Goal: Complete application form

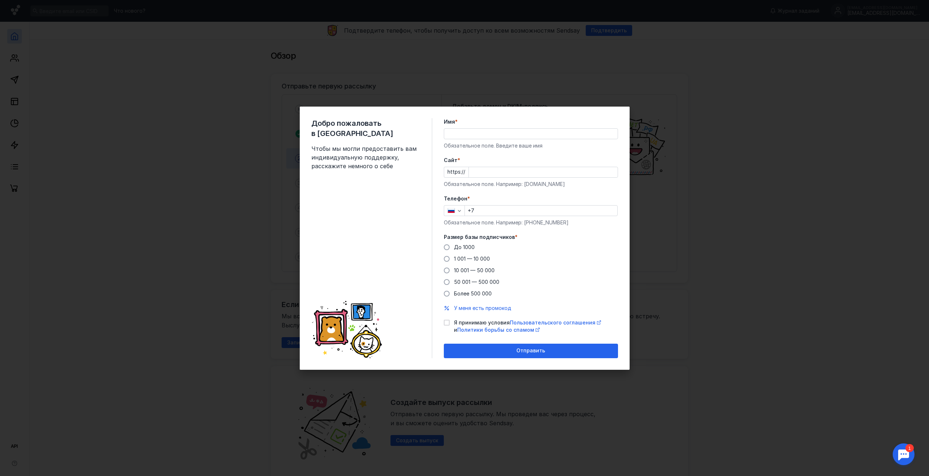
click at [489, 168] on input "Cайт *" at bounding box center [543, 172] width 149 height 10
type input "a"
type input "[DOMAIN_NAME]"
click at [461, 135] on input "Имя *" at bounding box center [530, 134] width 173 height 10
type input "F"
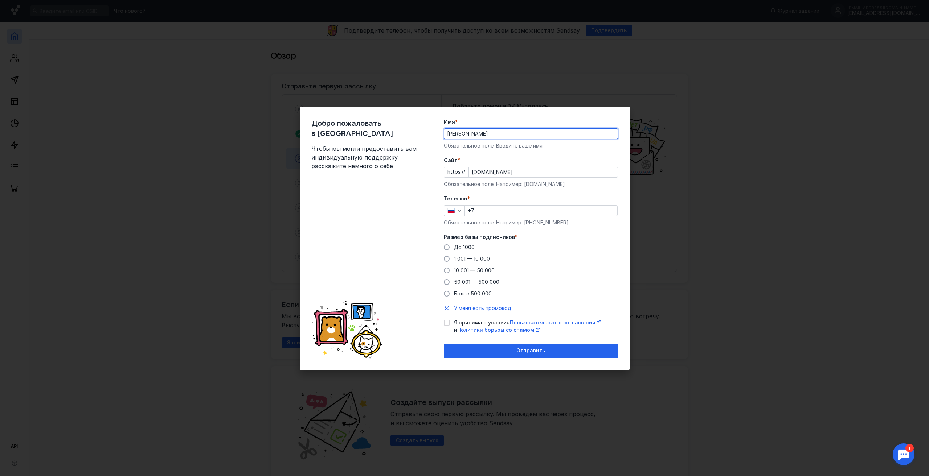
type input "[PERSON_NAME]"
click at [488, 210] on input "+7" at bounding box center [541, 211] width 152 height 10
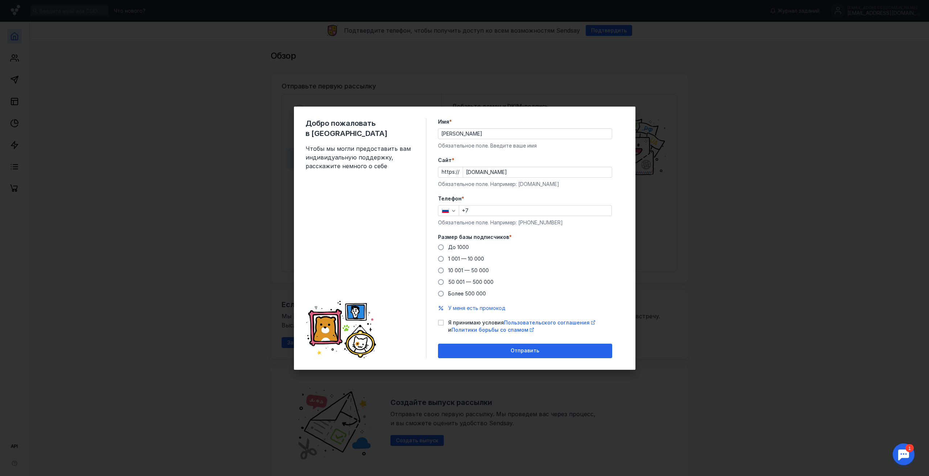
click at [566, 296] on div "До [DATE] 1 001 — 10 000 10 001 — 50 000 50 001 — 500 000 Более 500 000" at bounding box center [525, 271] width 174 height 54
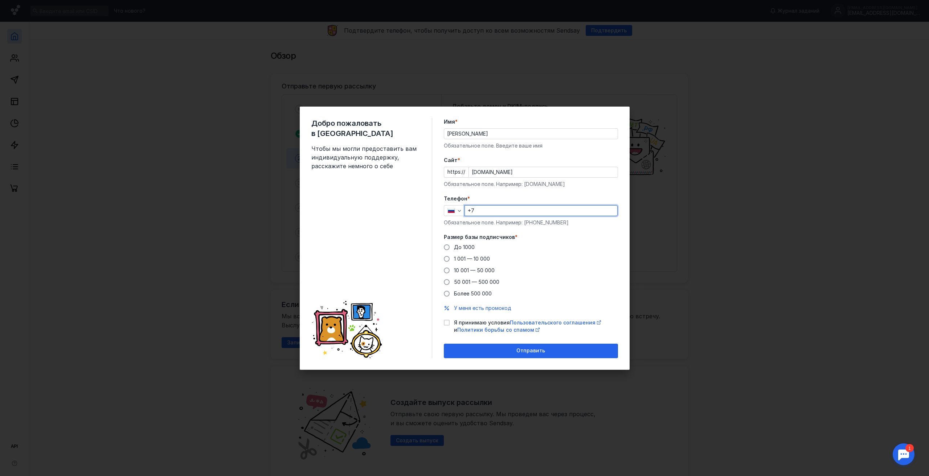
click at [522, 211] on input "+7" at bounding box center [541, 211] width 152 height 10
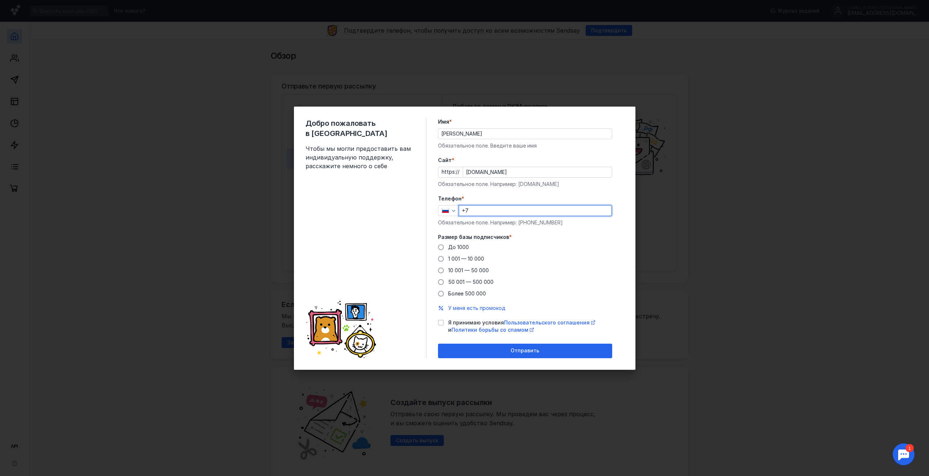
type input "[PHONE_NUMBER]"
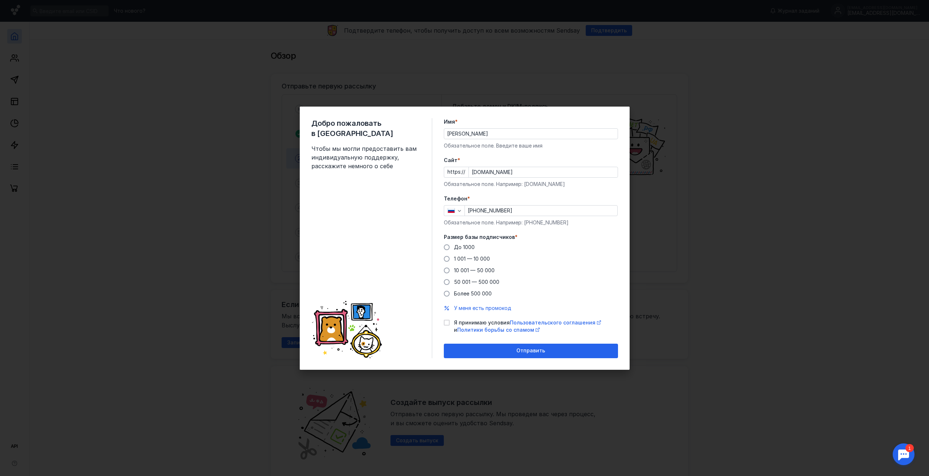
click at [448, 327] on label "Я принимаю условия Пользовательского соглашения и Политики борьбы со спамом" at bounding box center [531, 326] width 174 height 15
click at [448, 324] on input "Я принимаю условия Пользовательского соглашения и Политики борьбы со спамом" at bounding box center [446, 321] width 5 height 5
checkbox input "true"
click at [446, 250] on span at bounding box center [447, 248] width 6 height 6
click at [0, 0] on input "До 1000" at bounding box center [0, 0] width 0 height 0
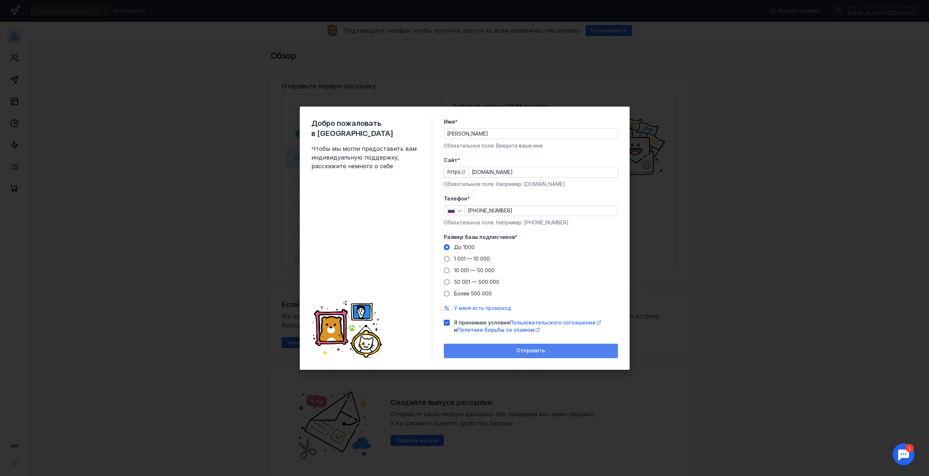
click at [537, 353] on span "Отправить" at bounding box center [530, 351] width 29 height 6
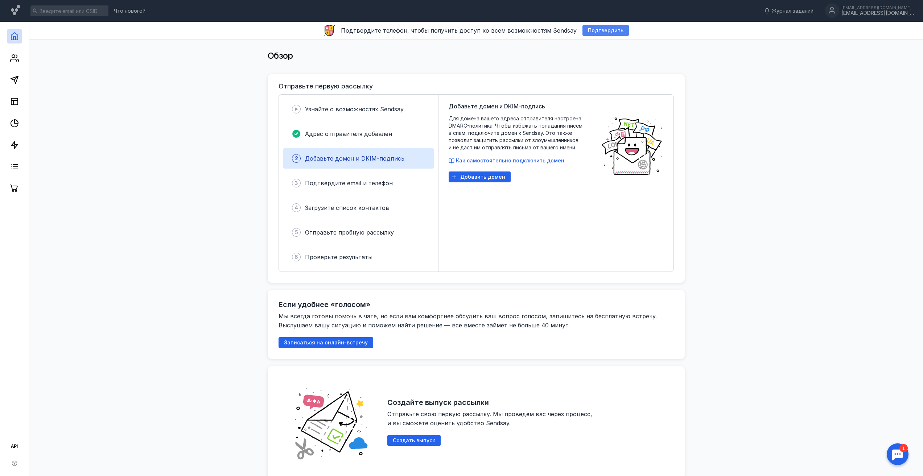
click at [588, 29] on span "Подтвердить" at bounding box center [606, 31] width 36 height 6
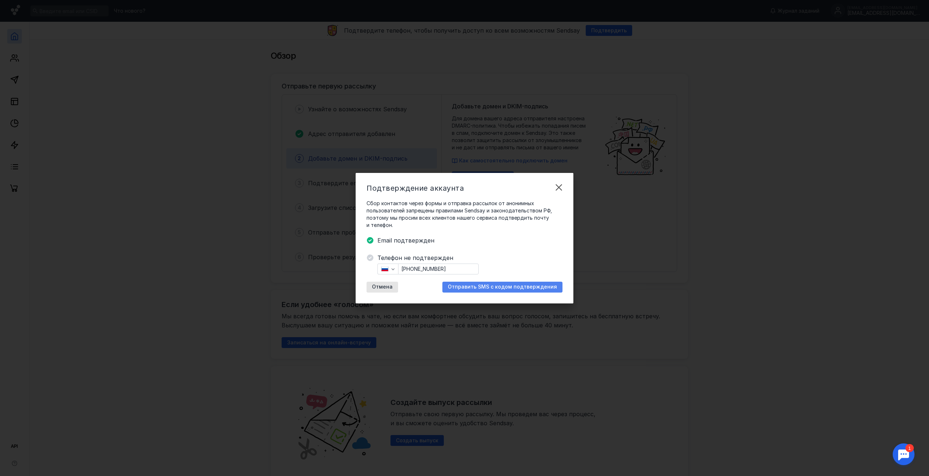
click at [485, 286] on span "Отправить SMS с кодом подтверждения" at bounding box center [502, 287] width 109 height 6
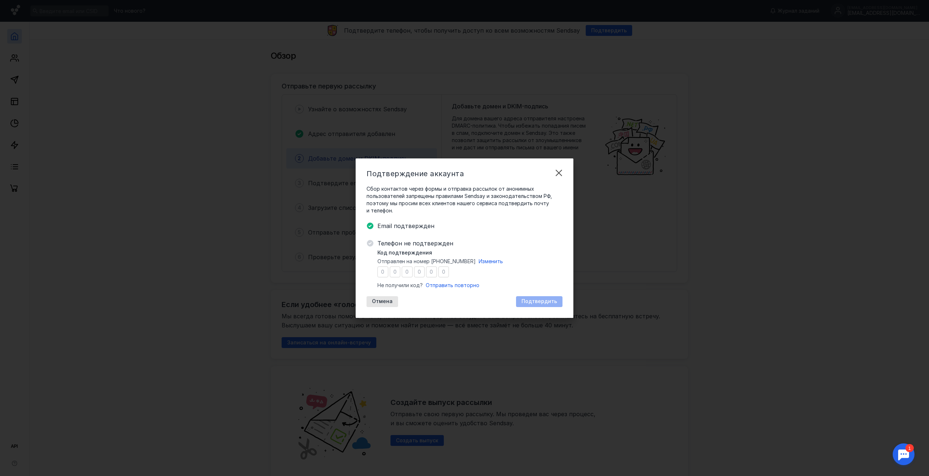
type input "8"
type input "3"
type input "2"
type input "0"
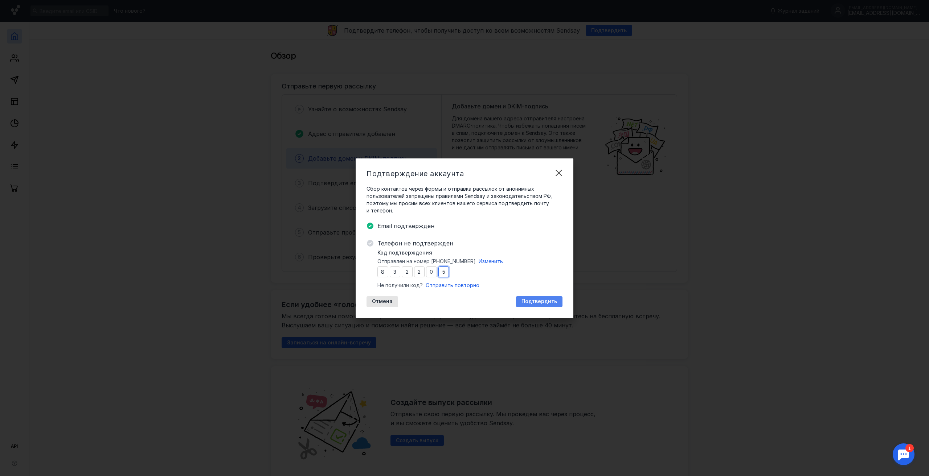
type input "5"
click at [540, 304] on span "Подтвердить" at bounding box center [539, 302] width 36 height 6
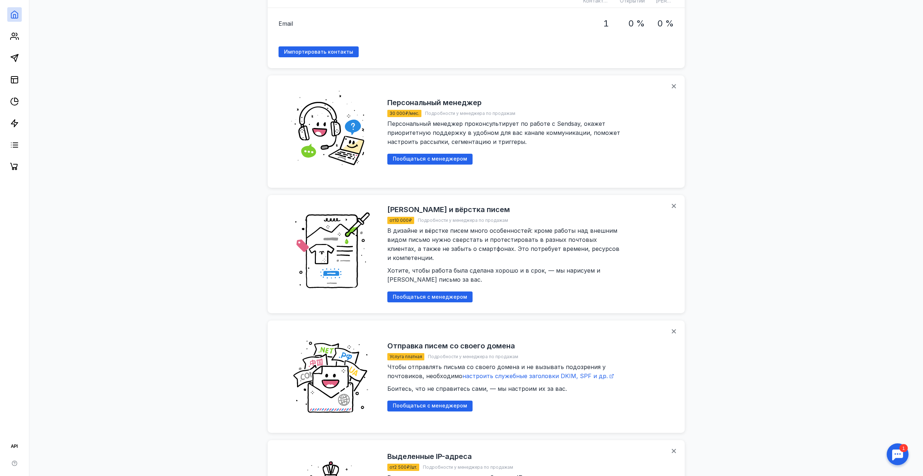
scroll to position [661, 0]
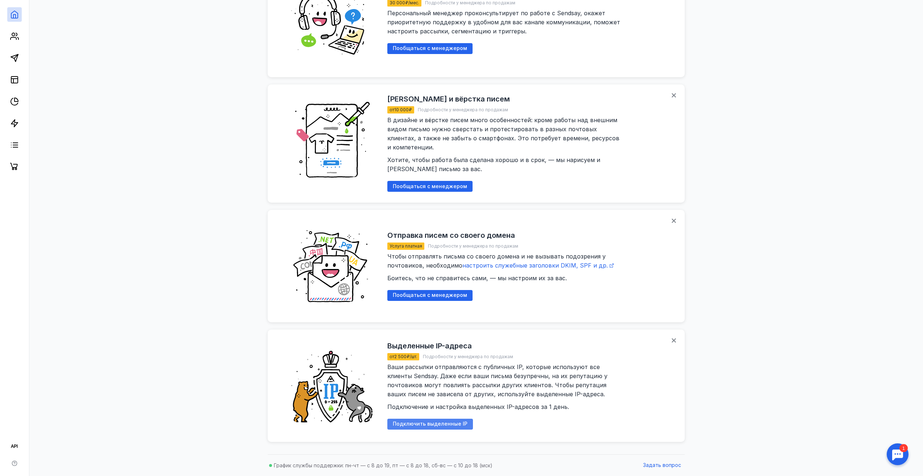
click at [440, 422] on div "Подключить выделенные IP" at bounding box center [430, 424] width 86 height 11
click at [141, 452] on icon at bounding box center [143, 452] width 5 height 6
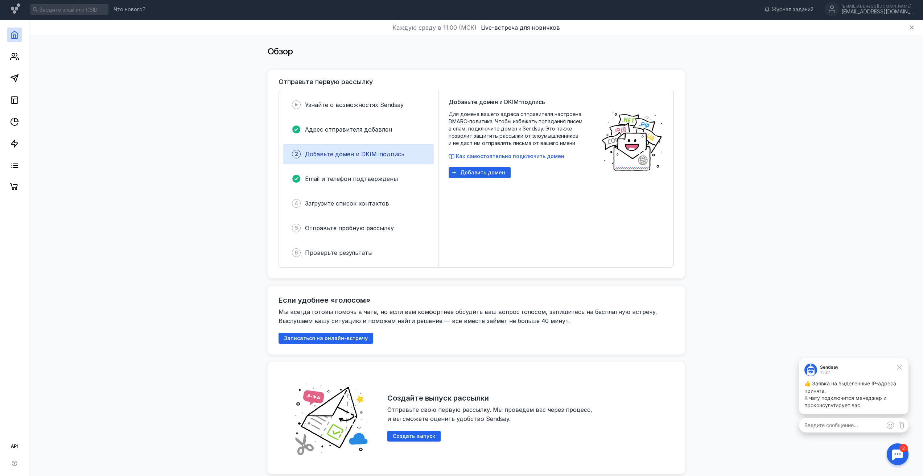
scroll to position [0, 0]
